Goal: Use online tool/utility: Utilize a website feature to perform a specific function

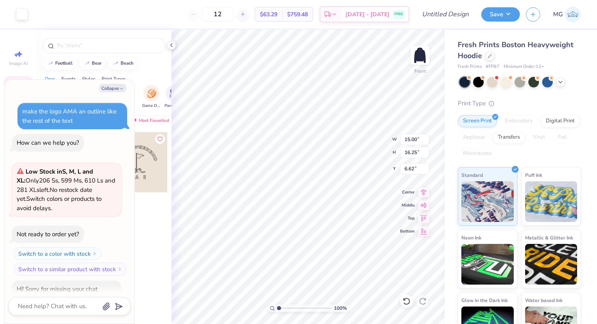
scroll to position [170, 0]
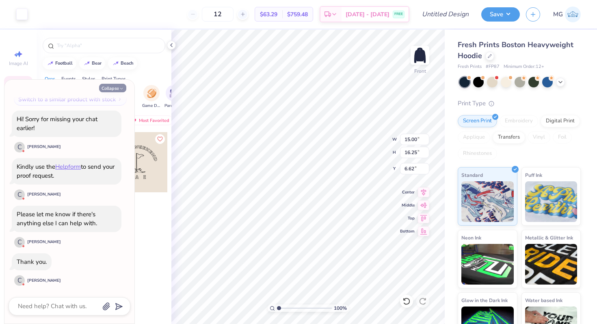
click at [114, 87] on button "Collapse" at bounding box center [112, 88] width 27 height 9
type textarea "x"
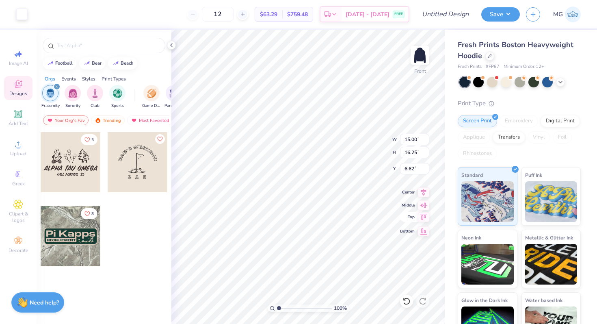
type input "10.26"
type input "11.12"
type input "8.89"
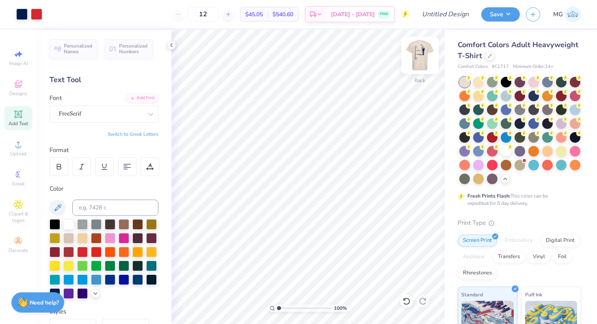
scroll to position [2, 0]
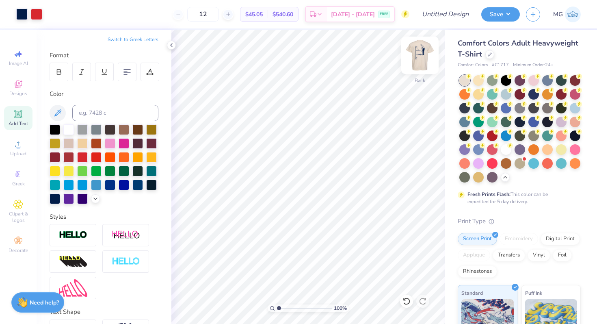
click at [416, 53] on img at bounding box center [419, 55] width 32 height 32
click at [416, 54] on img at bounding box center [419, 55] width 32 height 32
